Goal: Task Accomplishment & Management: Use online tool/utility

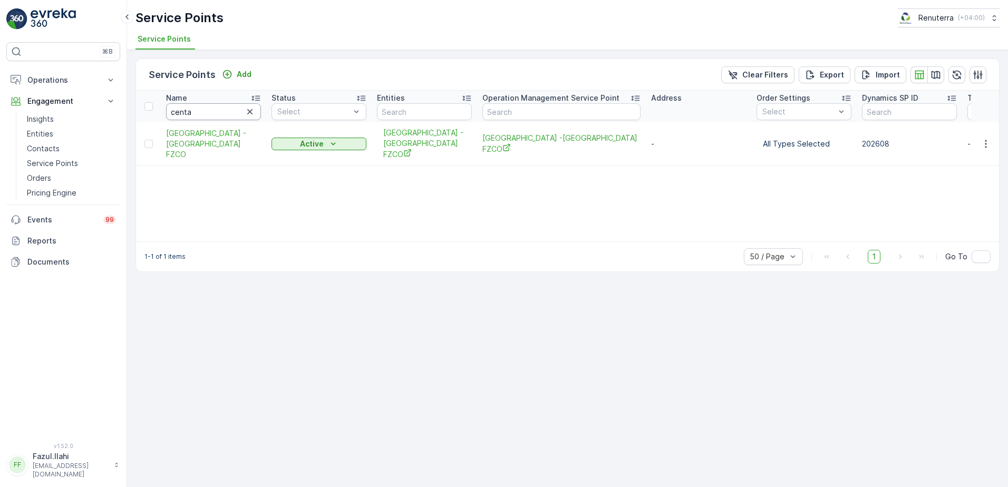
click at [206, 113] on input "centa" at bounding box center [213, 111] width 95 height 17
type input "modern"
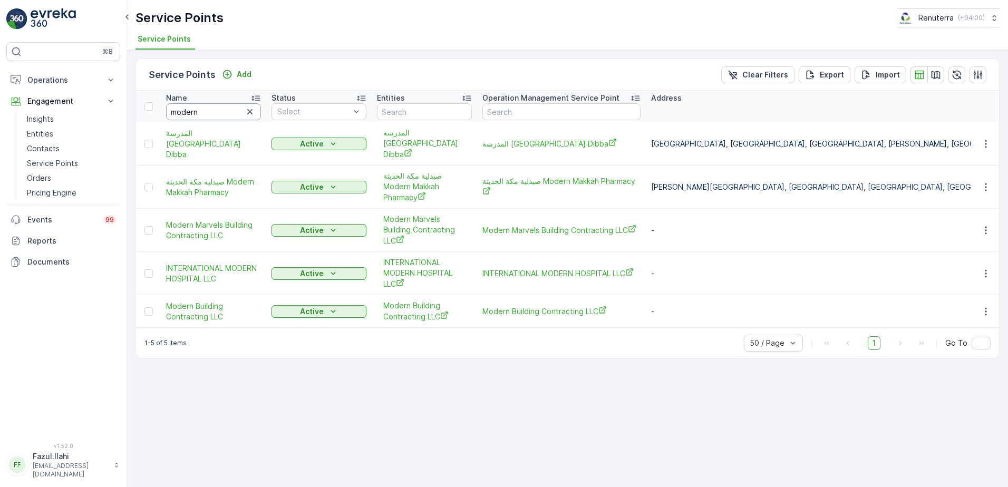
click at [206, 113] on input "modern" at bounding box center [213, 111] width 95 height 17
type input "modern building"
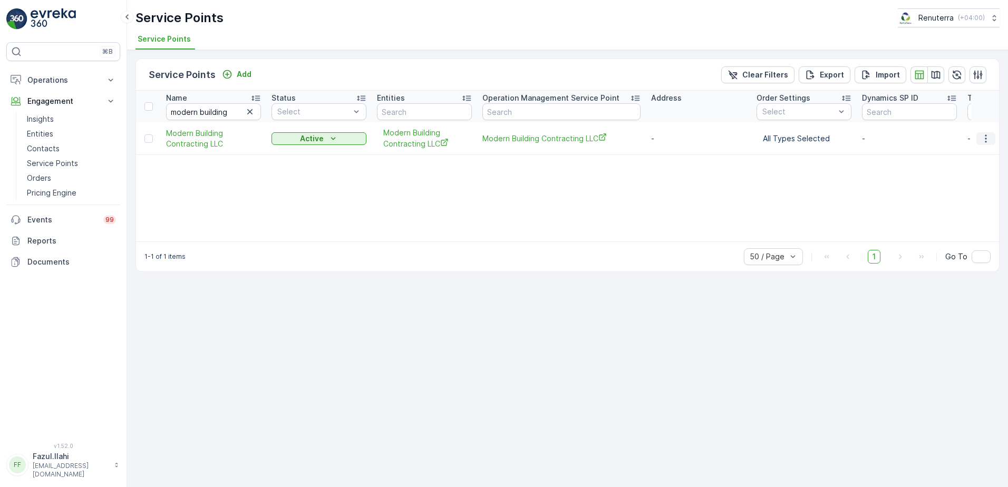
click at [986, 139] on icon "button" at bounding box center [986, 138] width 2 height 8
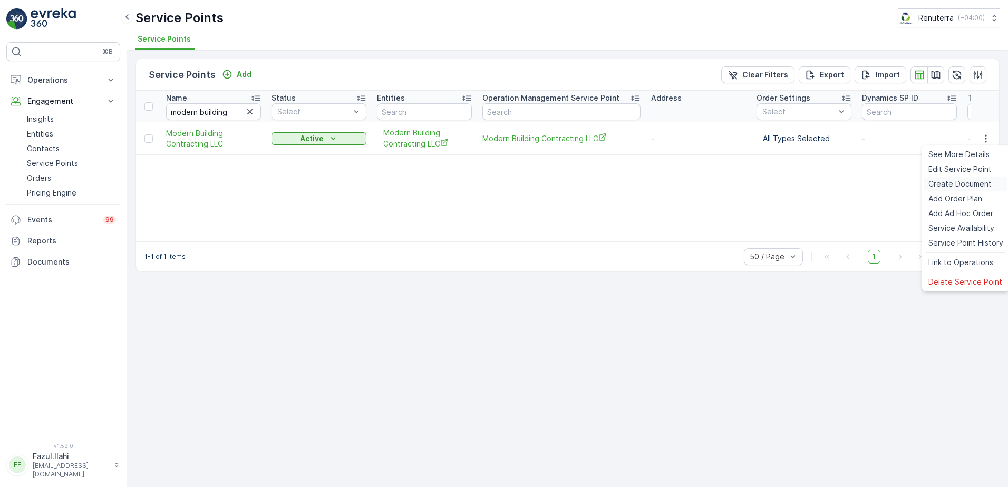
click at [963, 181] on span "Create Document" at bounding box center [959, 184] width 63 height 11
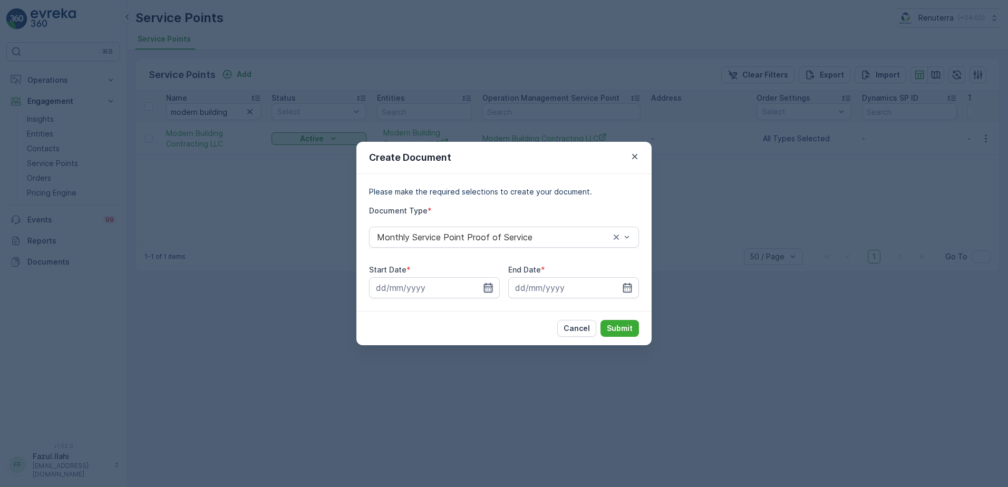
click at [483, 289] on icon "button" at bounding box center [488, 288] width 11 height 11
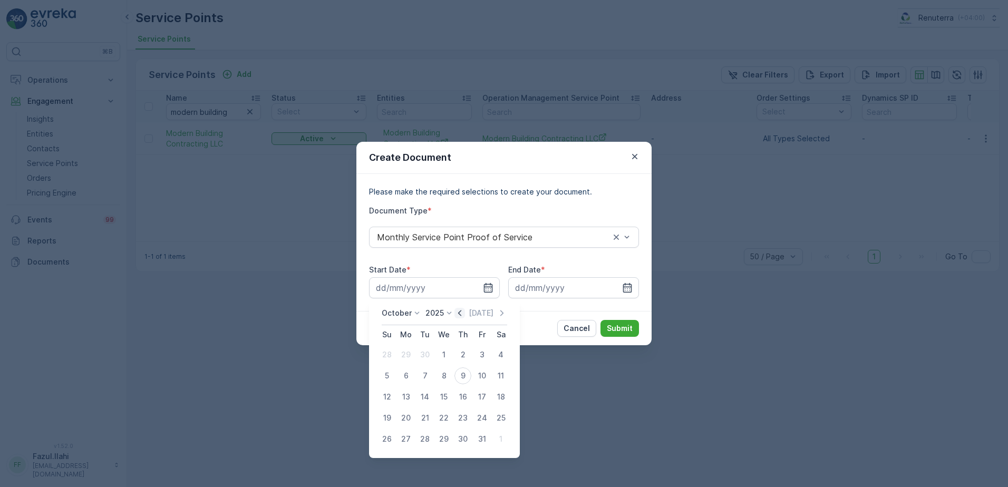
click at [460, 313] on icon "button" at bounding box center [459, 313] width 11 height 11
click at [406, 351] on div "1" at bounding box center [406, 354] width 17 height 17
type input "01.09.2025"
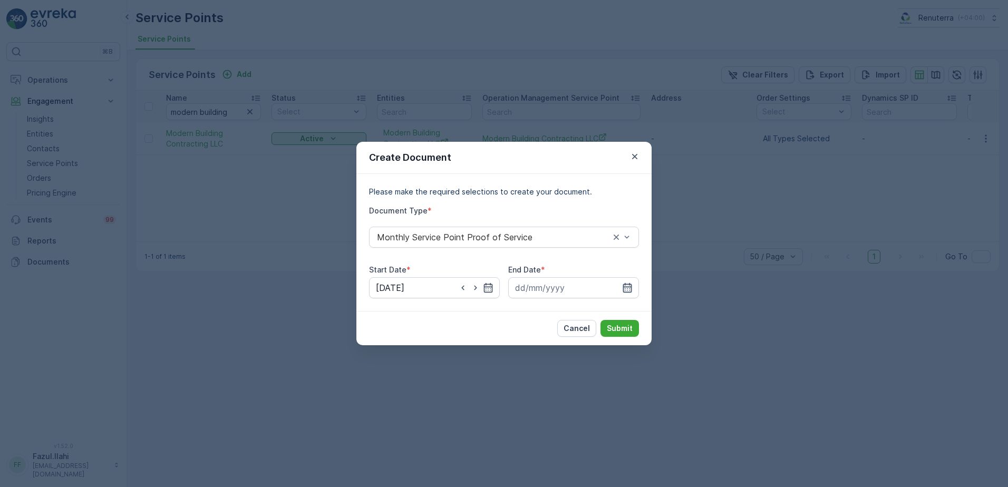
click at [627, 291] on icon "button" at bounding box center [627, 288] width 11 height 11
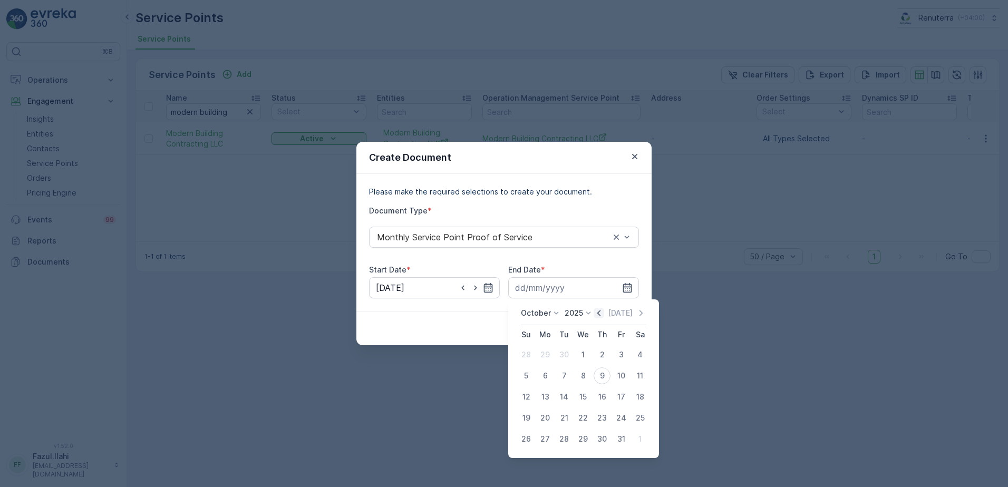
click at [601, 314] on icon "button" at bounding box center [598, 313] width 3 height 6
click at [566, 437] on div "30" at bounding box center [564, 439] width 17 height 17
type input "30.09.2025"
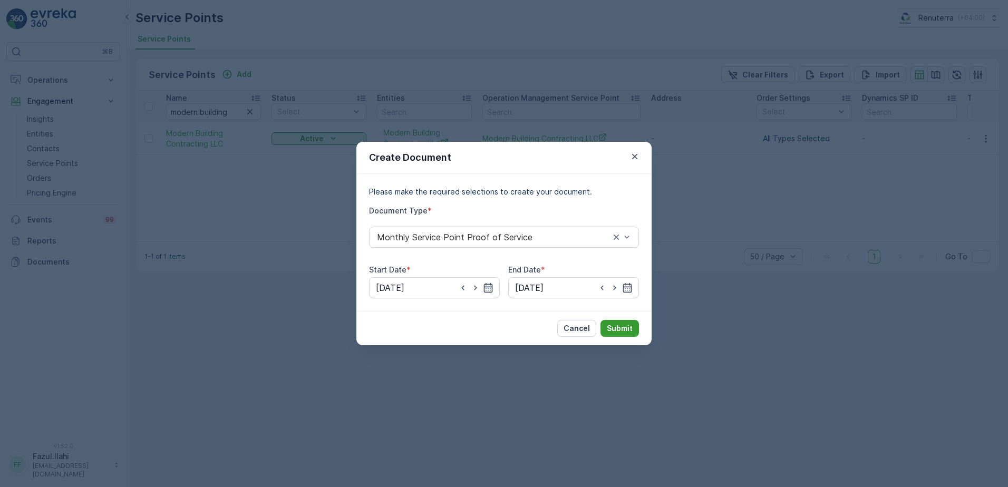
click at [618, 334] on button "Submit" at bounding box center [620, 328] width 38 height 17
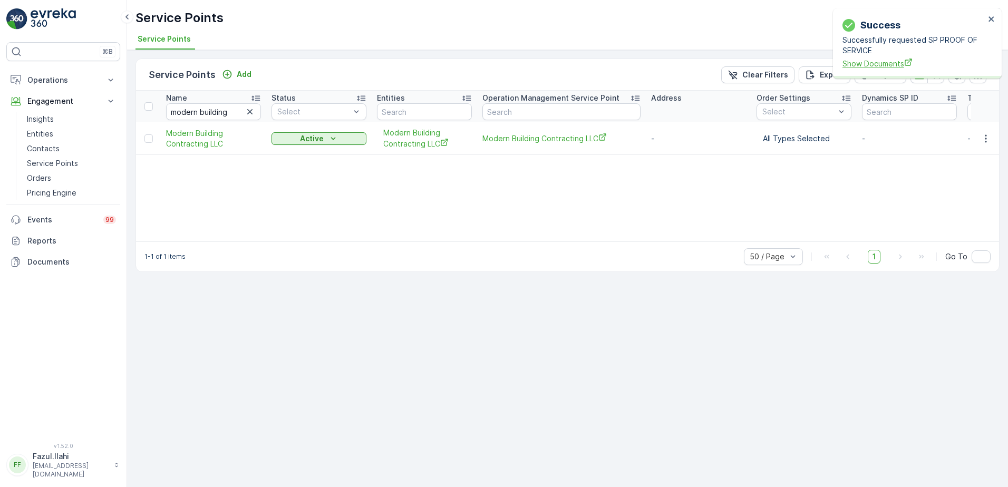
click at [896, 63] on span "Show Documents" at bounding box center [914, 63] width 142 height 11
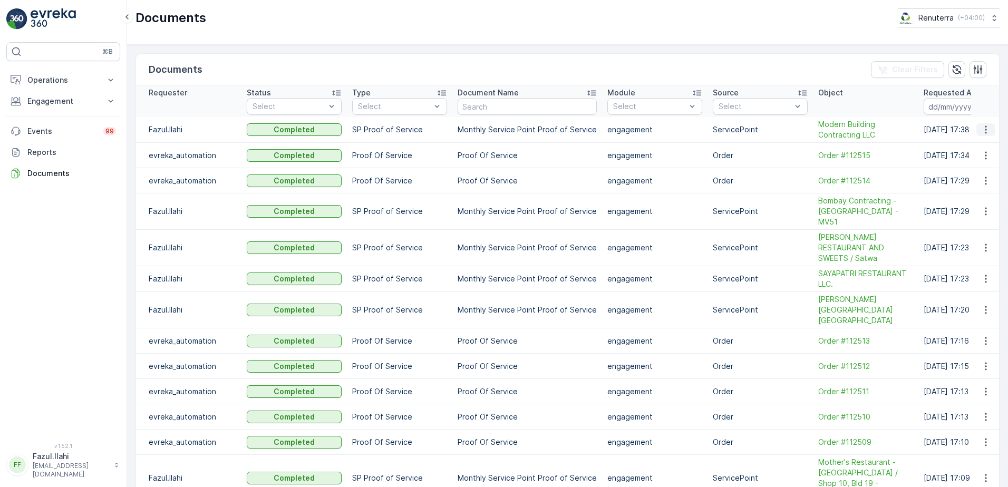
click at [982, 127] on icon "button" at bounding box center [986, 129] width 11 height 11
click at [972, 143] on span "See Details" at bounding box center [983, 145] width 41 height 11
